Goal: Transaction & Acquisition: Purchase product/service

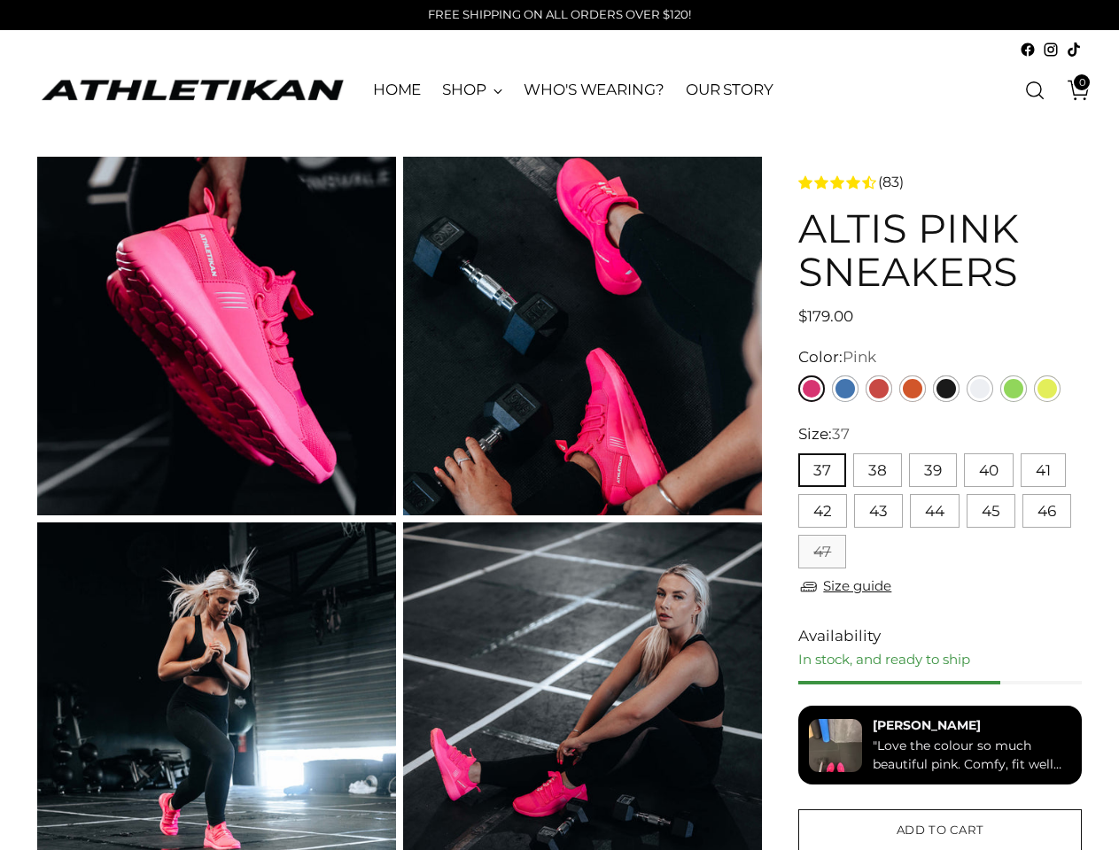
click at [821, 470] on button "37" at bounding box center [822, 470] width 48 height 34
click at [876, 470] on button "38" at bounding box center [877, 470] width 49 height 34
click at [932, 470] on button "39" at bounding box center [933, 470] width 48 height 34
click at [987, 470] on button "40" at bounding box center [989, 470] width 50 height 34
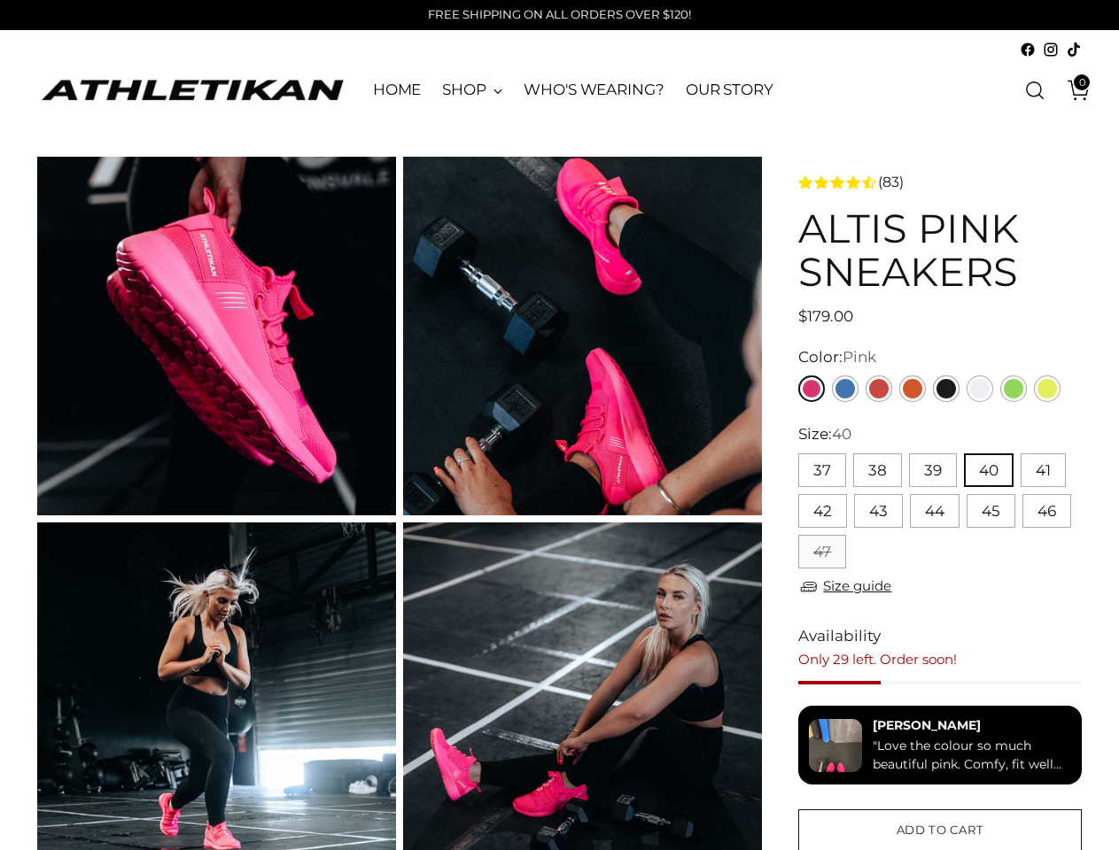
click at [1041, 470] on button "41" at bounding box center [1042, 470] width 45 height 34
click at [822, 511] on button "42" at bounding box center [822, 511] width 49 height 34
click at [878, 511] on button "43" at bounding box center [878, 511] width 49 height 34
